Goal: Navigation & Orientation: Find specific page/section

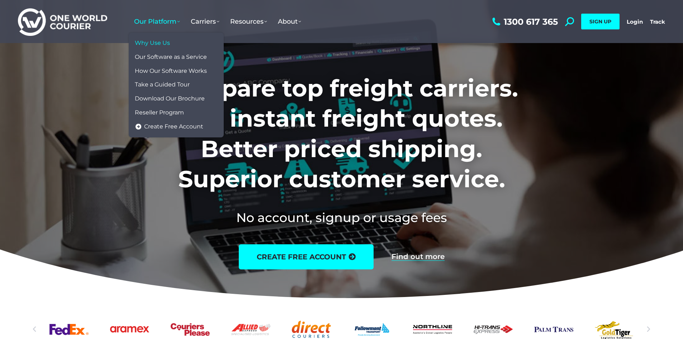
click at [156, 43] on span "Why Use Us" at bounding box center [152, 43] width 35 height 8
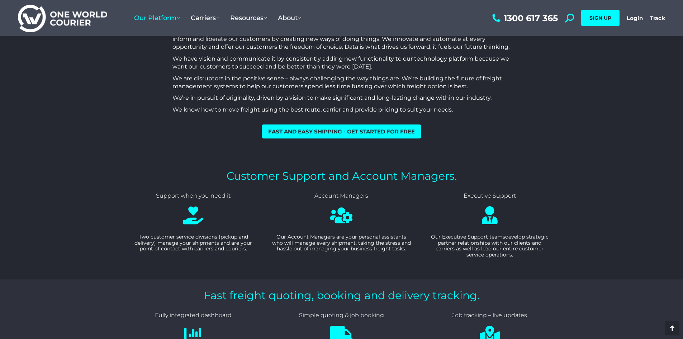
scroll to position [538, 0]
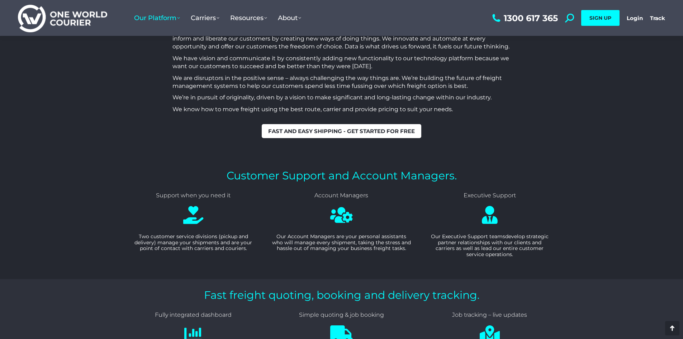
click at [348, 129] on span "Fast and easy shipping - get started for free" at bounding box center [341, 130] width 147 height 5
